Goal: Task Accomplishment & Management: Complete application form

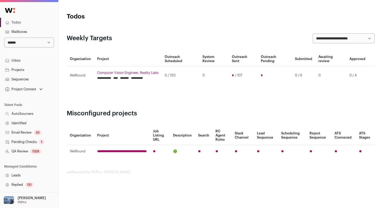
click at [37, 126] on link "Identified" at bounding box center [29, 122] width 58 height 9
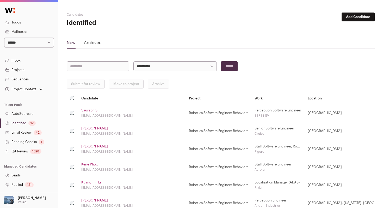
click at [47, 122] on link "Identified 12" at bounding box center [29, 122] width 58 height 9
click at [42, 120] on link "Identified 16" at bounding box center [29, 122] width 58 height 9
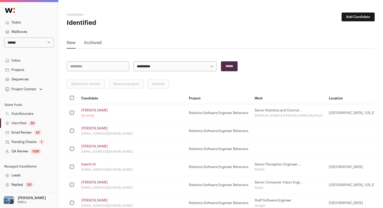
click at [35, 124] on div "20" at bounding box center [32, 122] width 8 height 5
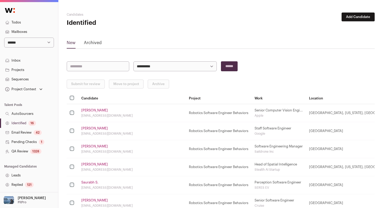
click at [35, 124] on div "16" at bounding box center [32, 122] width 8 height 5
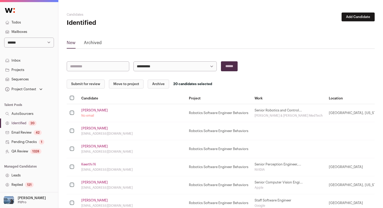
click at [87, 86] on button "Submit for review" at bounding box center [86, 84] width 38 height 9
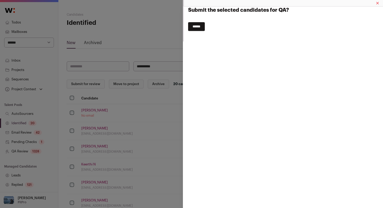
click at [194, 28] on input "******" at bounding box center [196, 26] width 17 height 9
